Goal: Navigation & Orientation: Go to known website

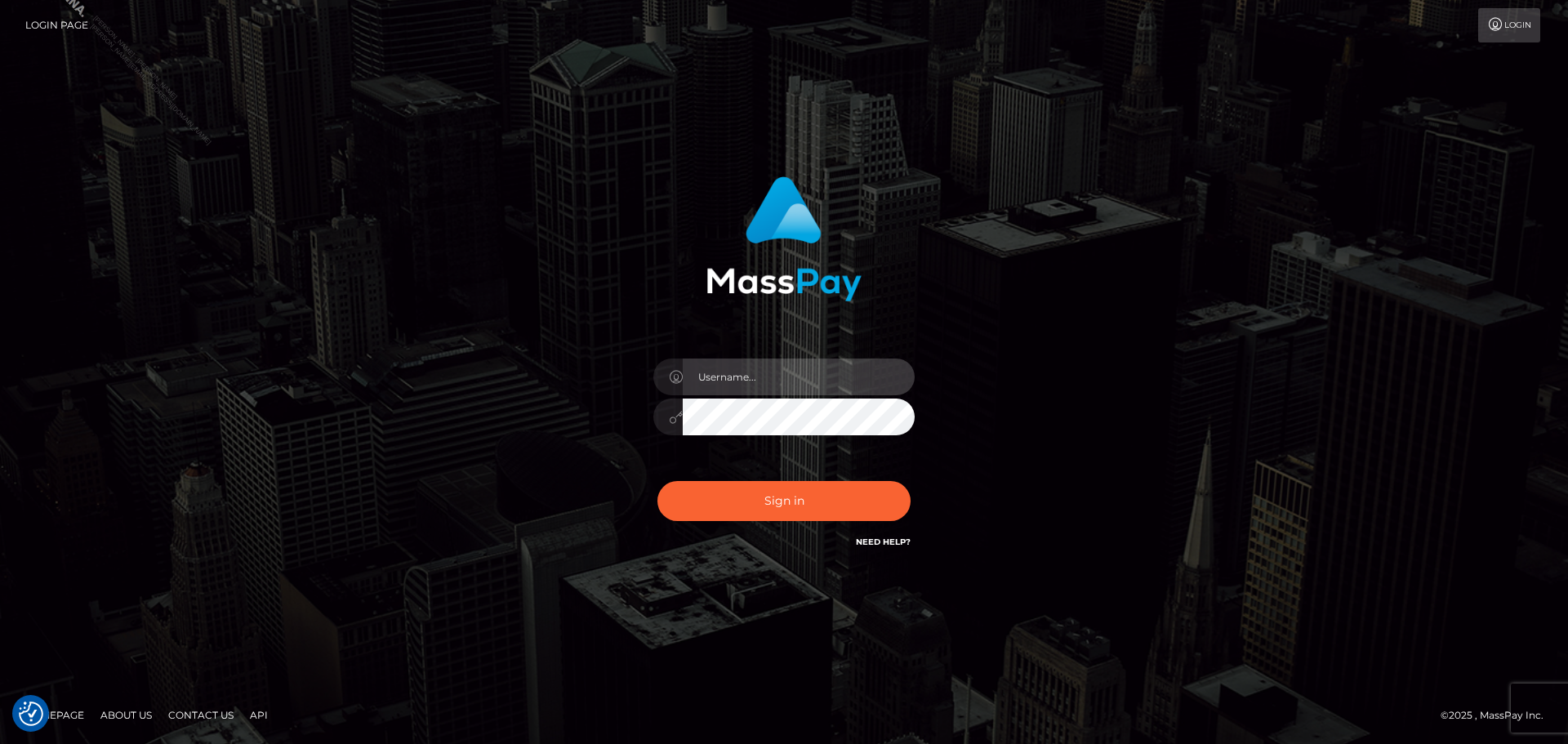
click at [808, 381] on input "text" at bounding box center [798, 376] width 232 height 37
type input "Raymundo.xcite"
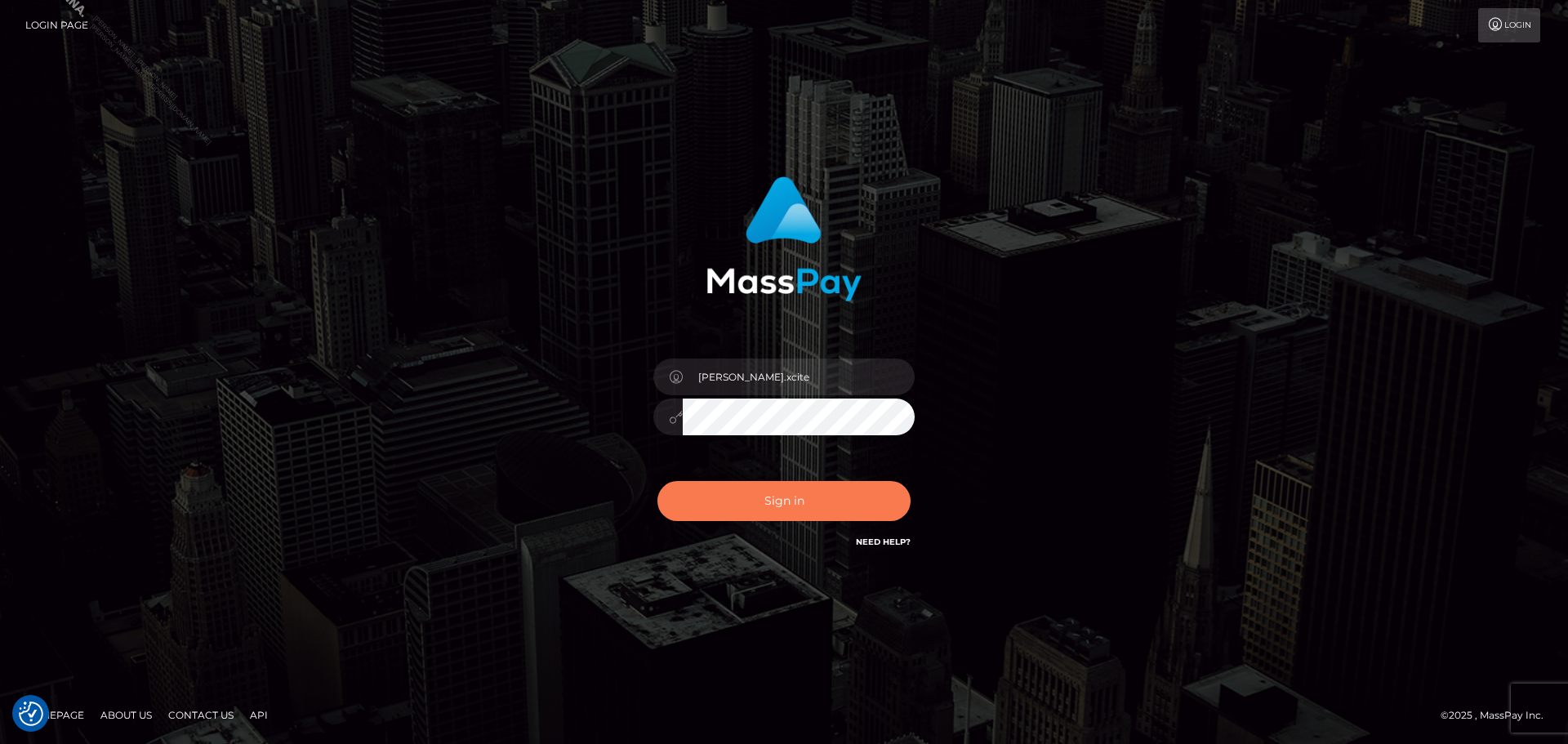
click at [759, 505] on button "Sign in" at bounding box center [784, 501] width 253 height 40
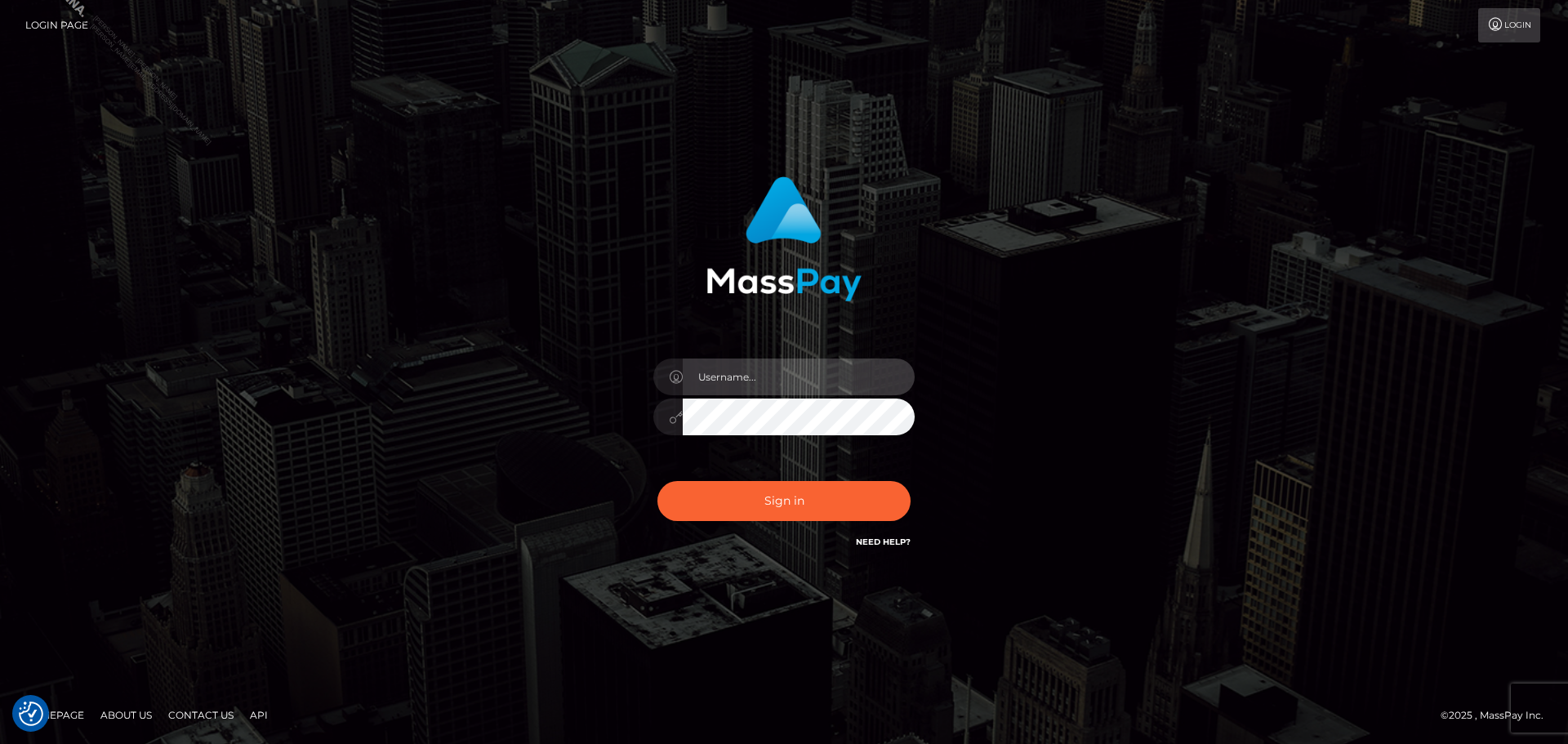
click at [823, 379] on input "text" at bounding box center [798, 376] width 232 height 37
type input "[PERSON_NAME].xcite"
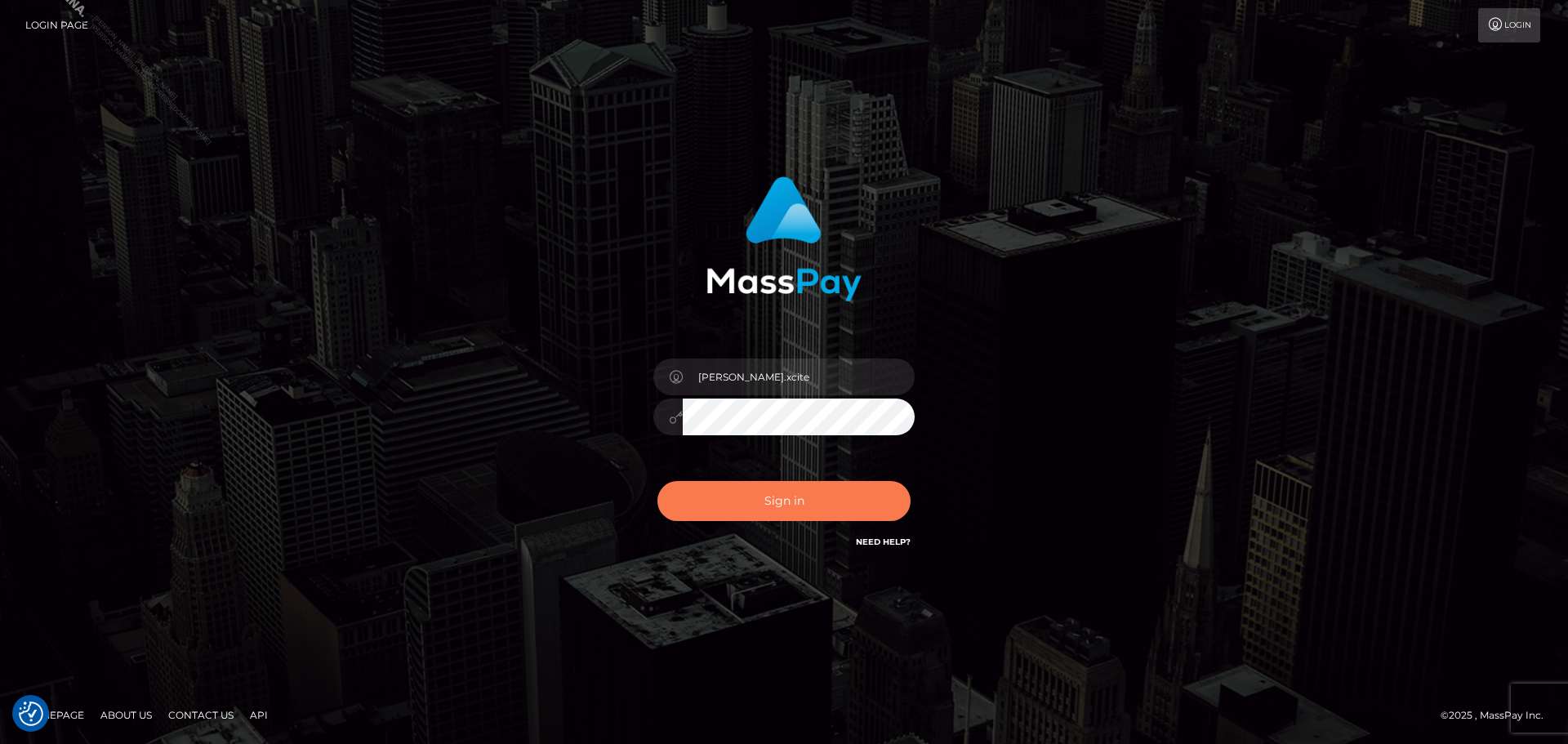
click at [810, 496] on button "Sign in" at bounding box center [784, 501] width 253 height 40
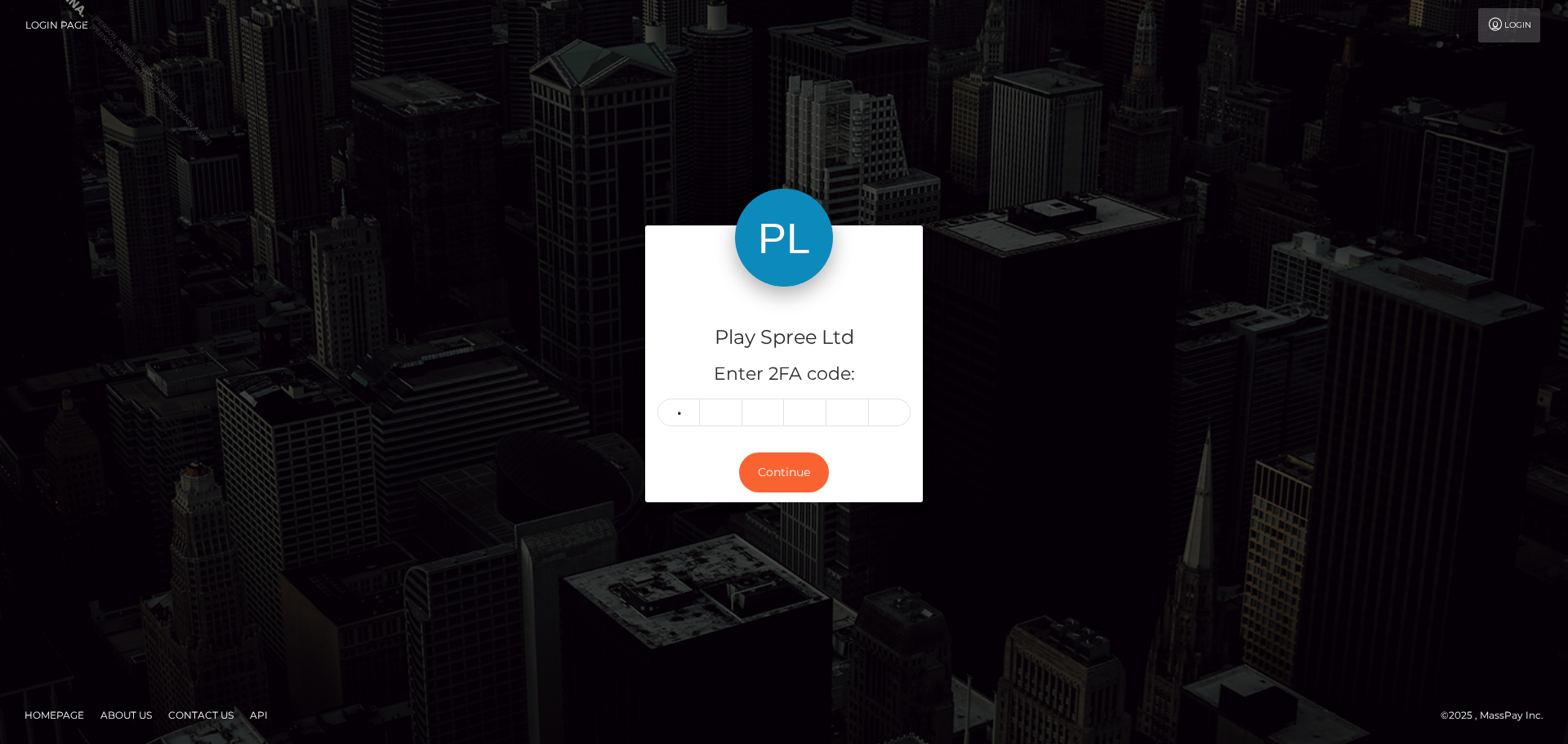
type input "0"
type input "4"
type input "1"
type input "4"
type input "3"
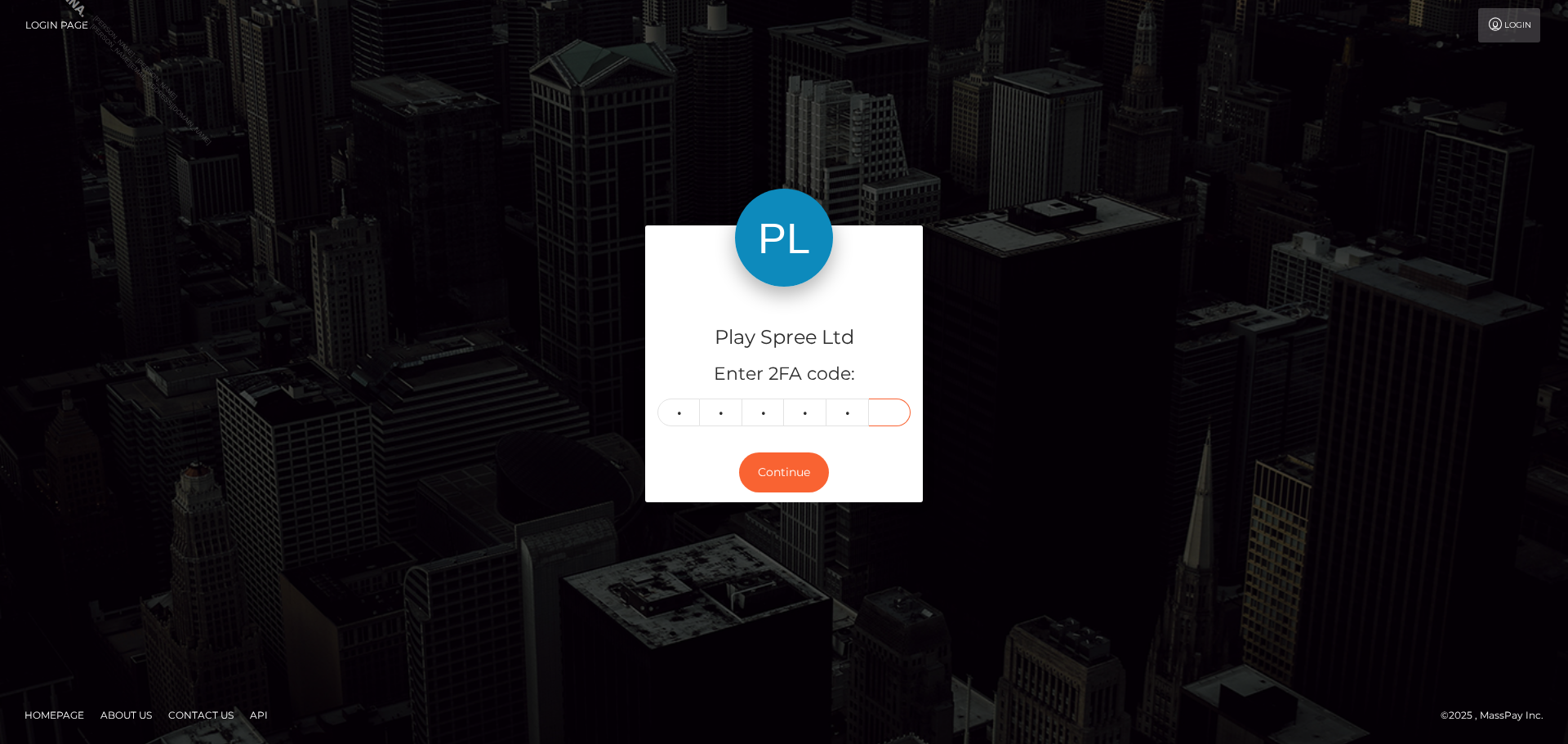
type input "2"
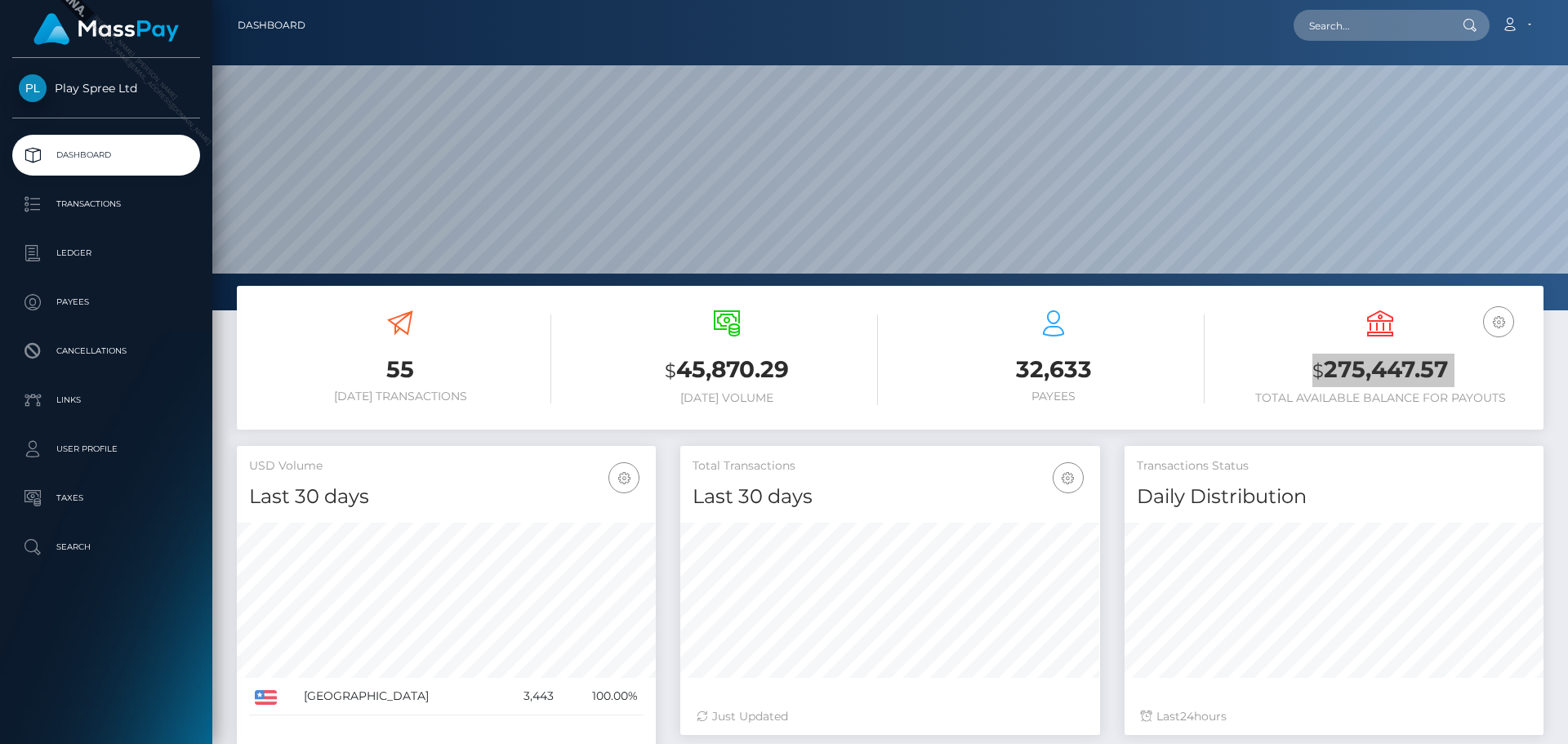
scroll to position [290, 419]
